Goal: Task Accomplishment & Management: Manage account settings

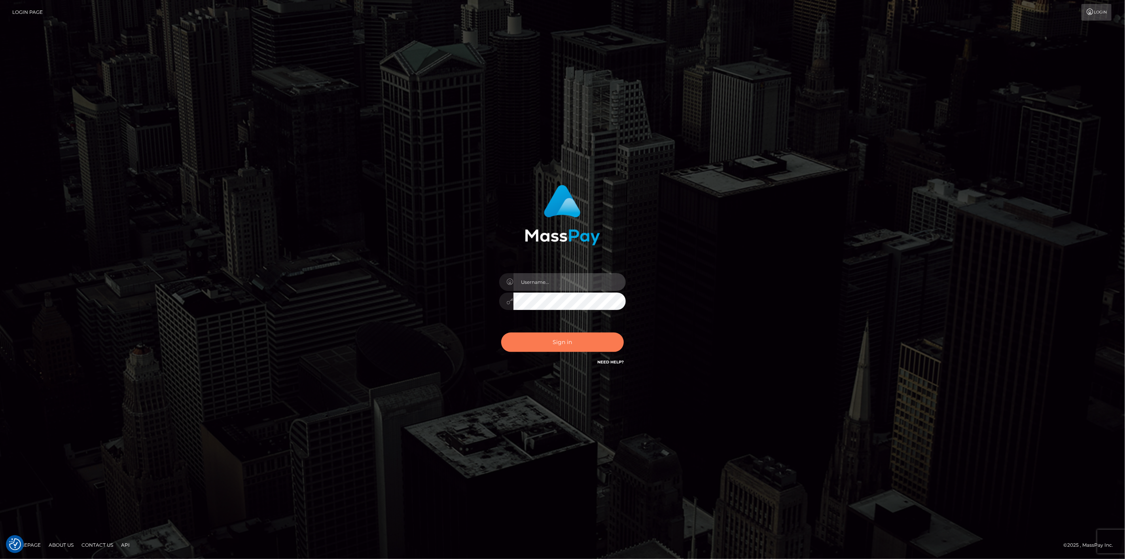
type input "scott.cm"
click at [595, 342] on button "Sign in" at bounding box center [562, 341] width 123 height 19
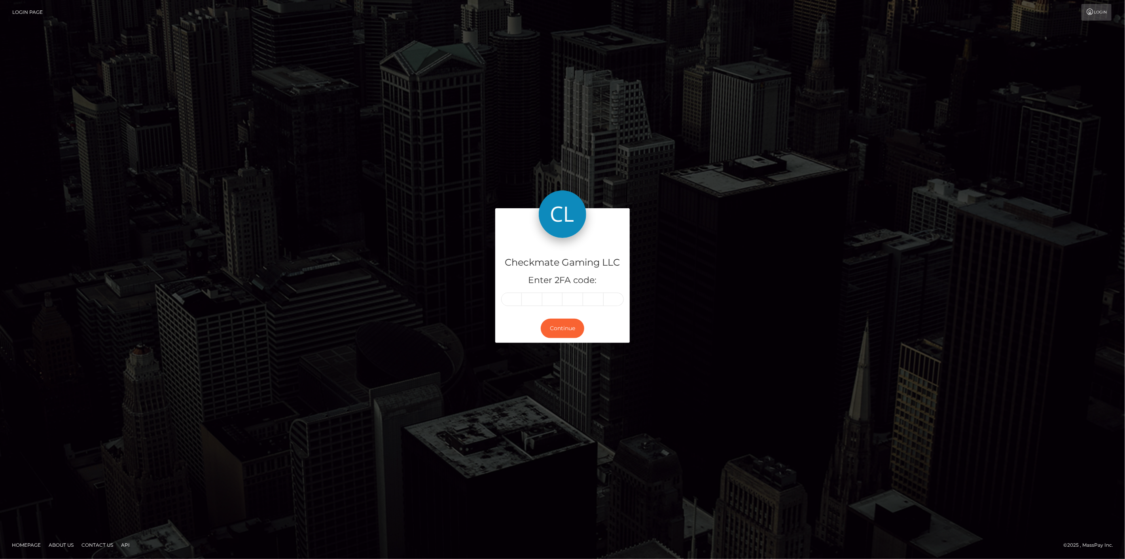
click at [509, 297] on input "text" at bounding box center [511, 298] width 21 height 13
type input "0"
type input "5"
type input "0"
type input "5"
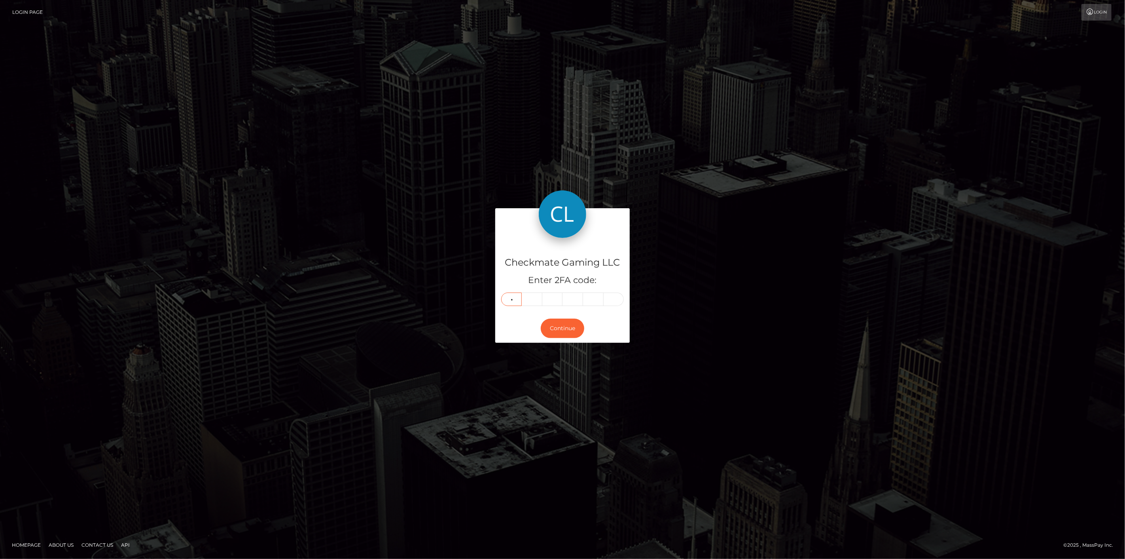
type input "9"
type input "2"
type input "9"
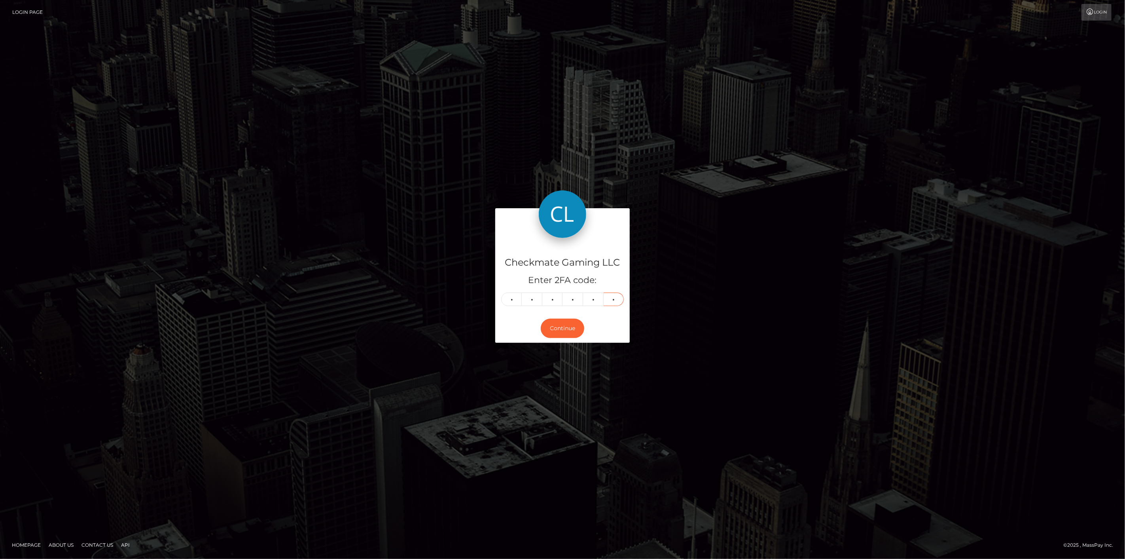
type input "8"
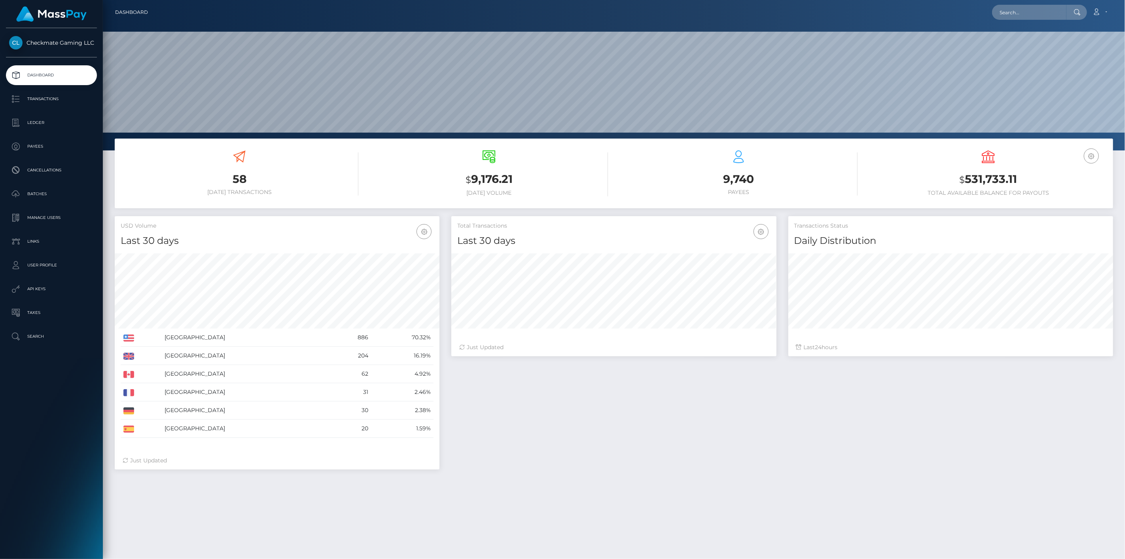
scroll to position [140, 325]
click at [51, 146] on p "Payees" at bounding box center [51, 146] width 85 height 12
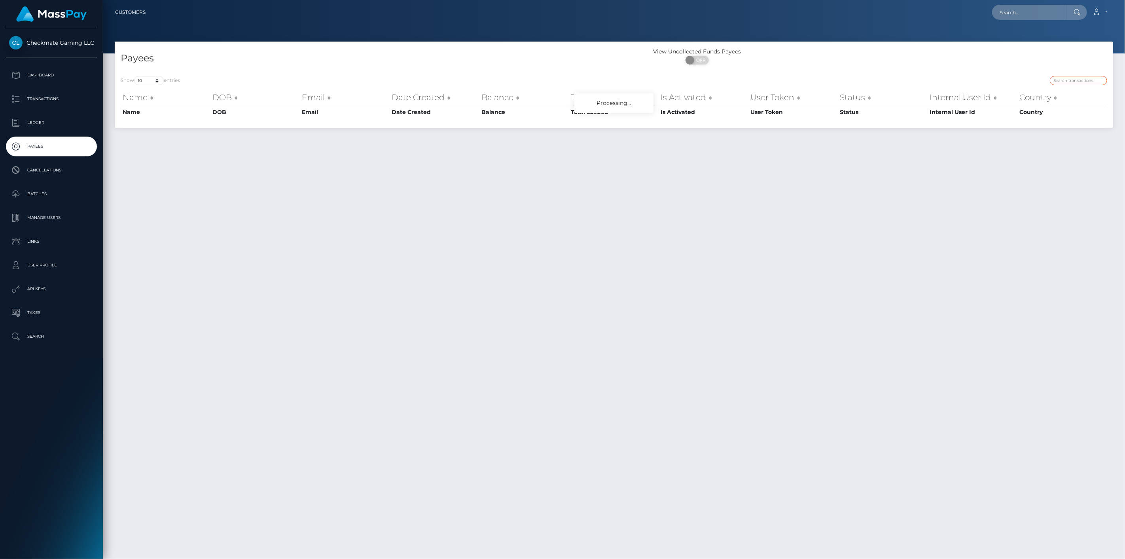
click at [1076, 82] on input "search" at bounding box center [1078, 80] width 57 height 9
paste input "1099848"
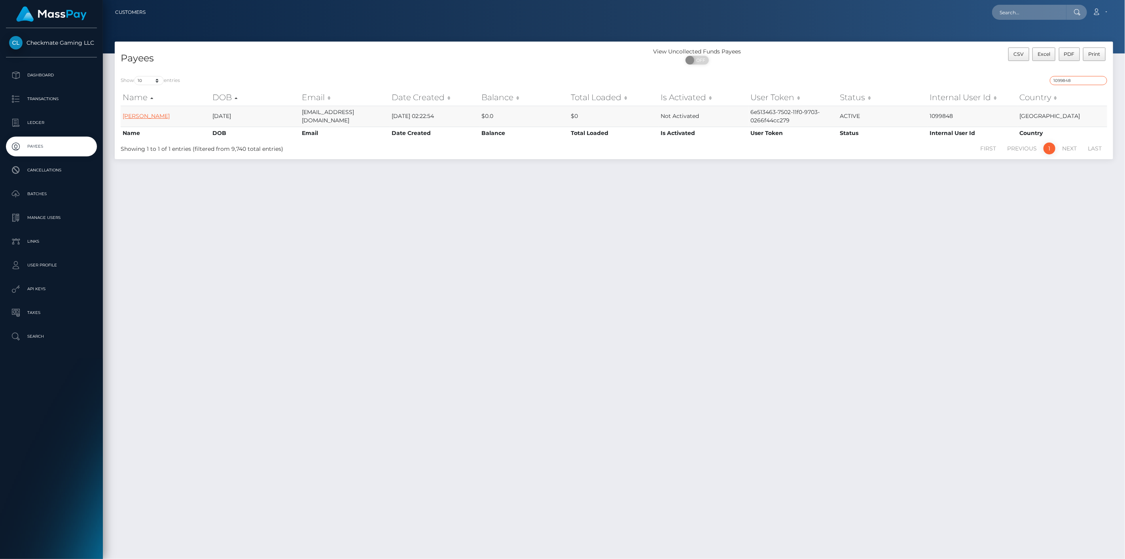
type input "1099848"
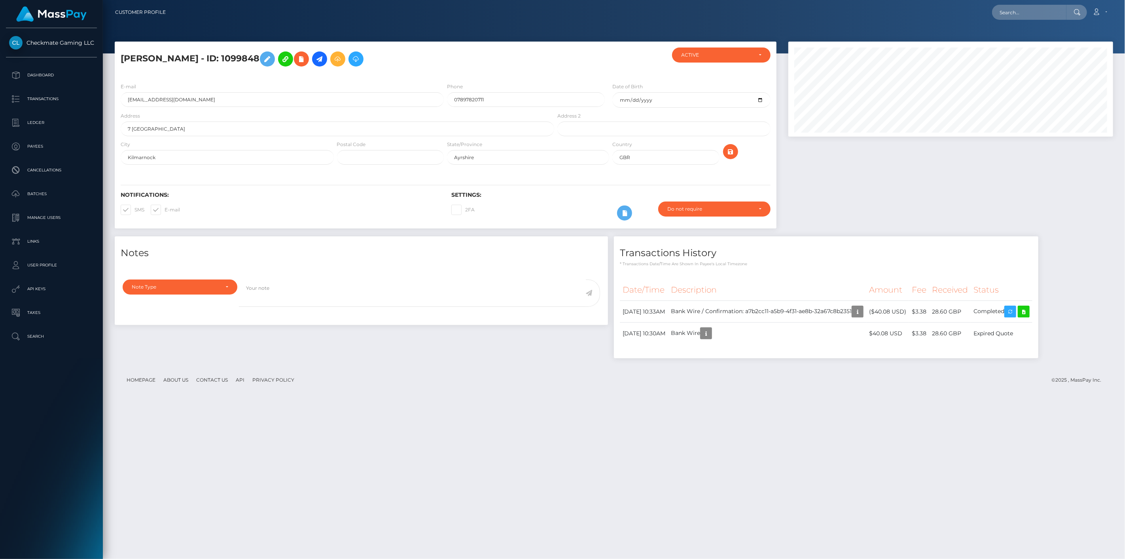
scroll to position [95, 325]
